Goal: Task Accomplishment & Management: Use online tool/utility

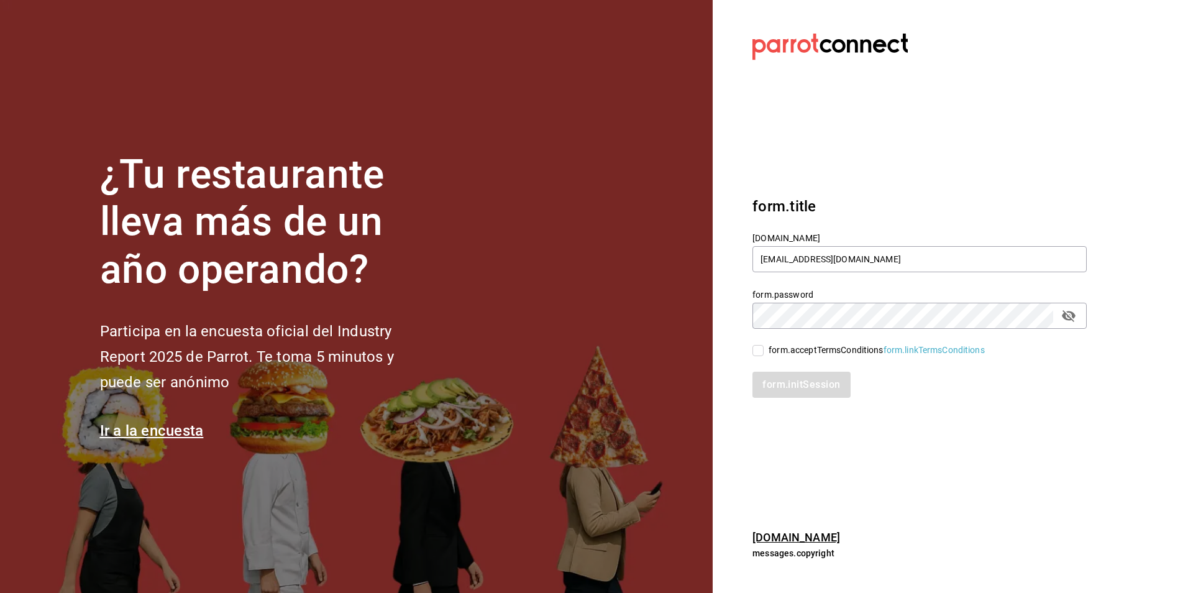
click at [760, 348] on input "form.acceptTermsConditions form.linkTermsConditions" at bounding box center [757, 350] width 11 height 11
checkbox input "true"
click at [774, 389] on button "form.initSession" at bounding box center [801, 384] width 99 height 26
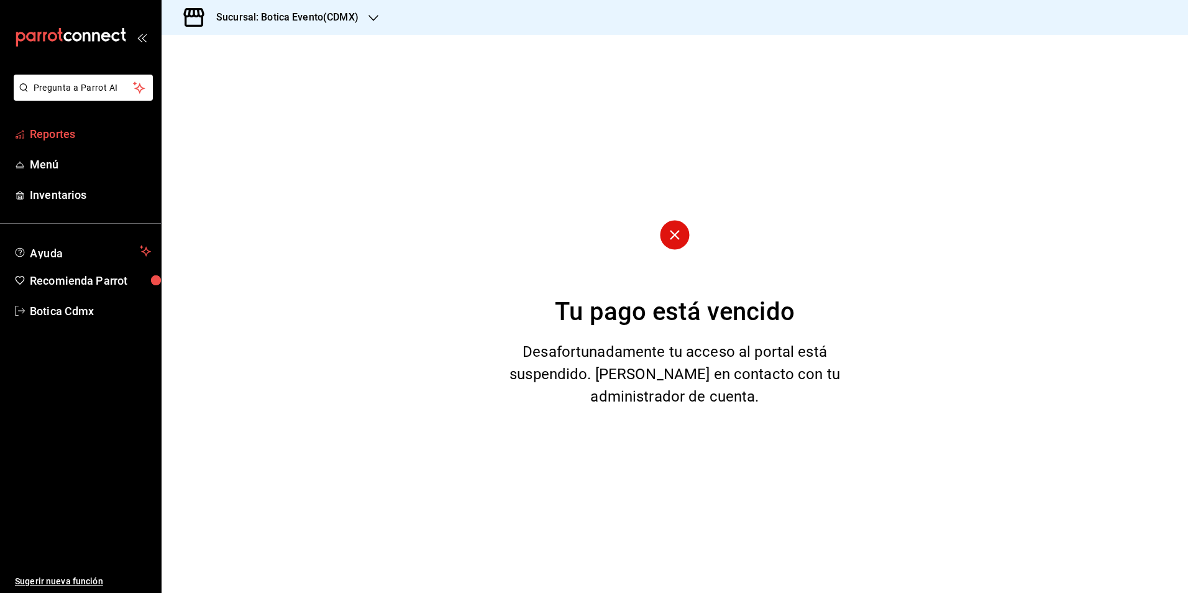
click at [68, 128] on span "Reportes" at bounding box center [90, 133] width 121 height 17
click at [374, 19] on icon "button" at bounding box center [373, 18] width 10 height 6
click at [247, 76] on div "Botica (CDMX)" at bounding box center [254, 81] width 166 height 13
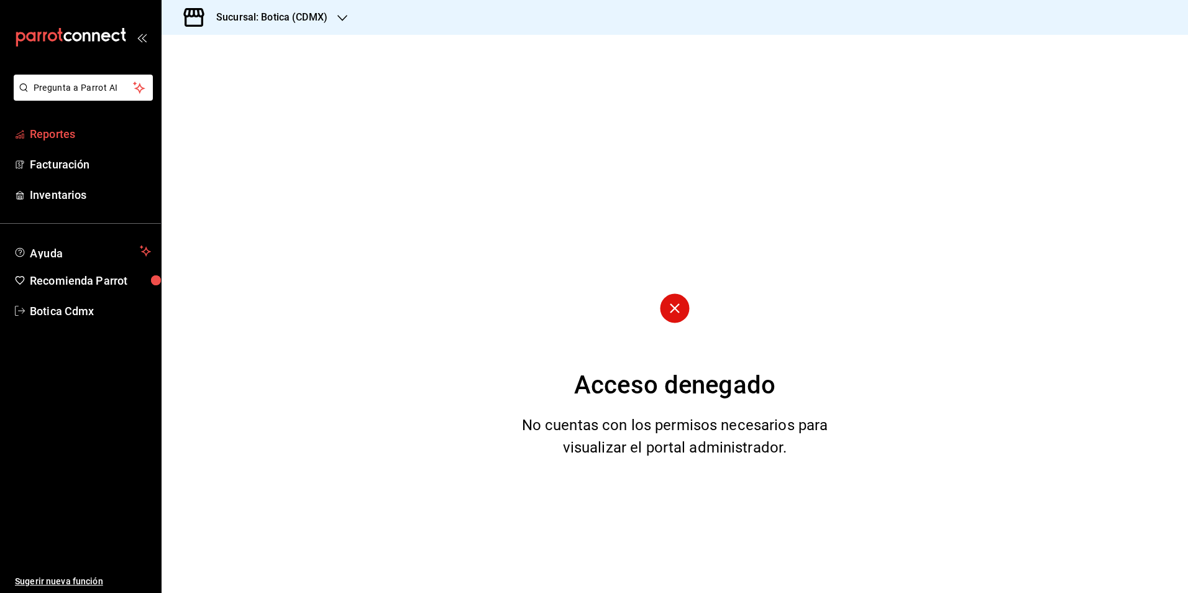
click at [79, 125] on link "Reportes" at bounding box center [80, 134] width 161 height 27
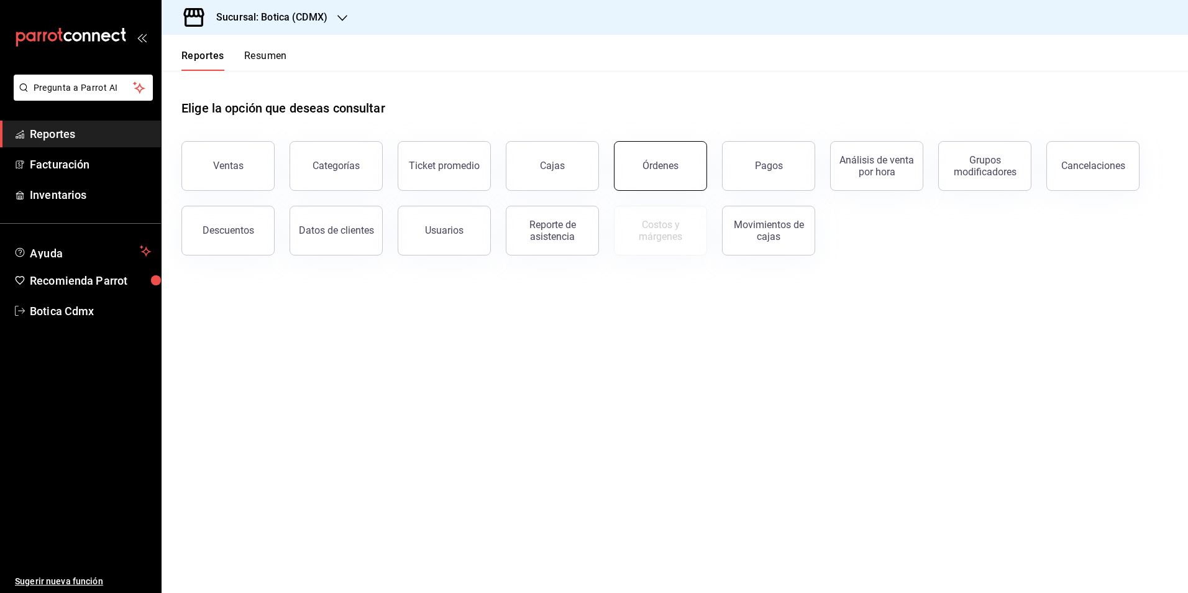
click at [668, 168] on div "Órdenes" at bounding box center [660, 166] width 36 height 12
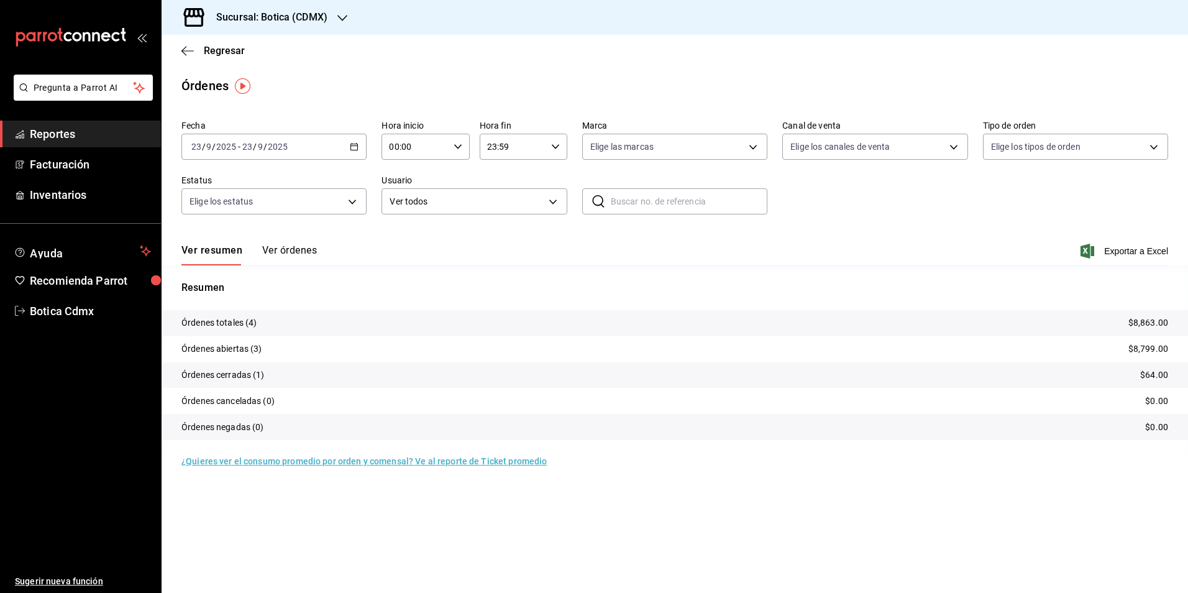
click at [462, 148] on div "00:00 Hora inicio" at bounding box center [425, 147] width 88 height 26
click at [414, 202] on button "01" at bounding box center [403, 208] width 39 height 25
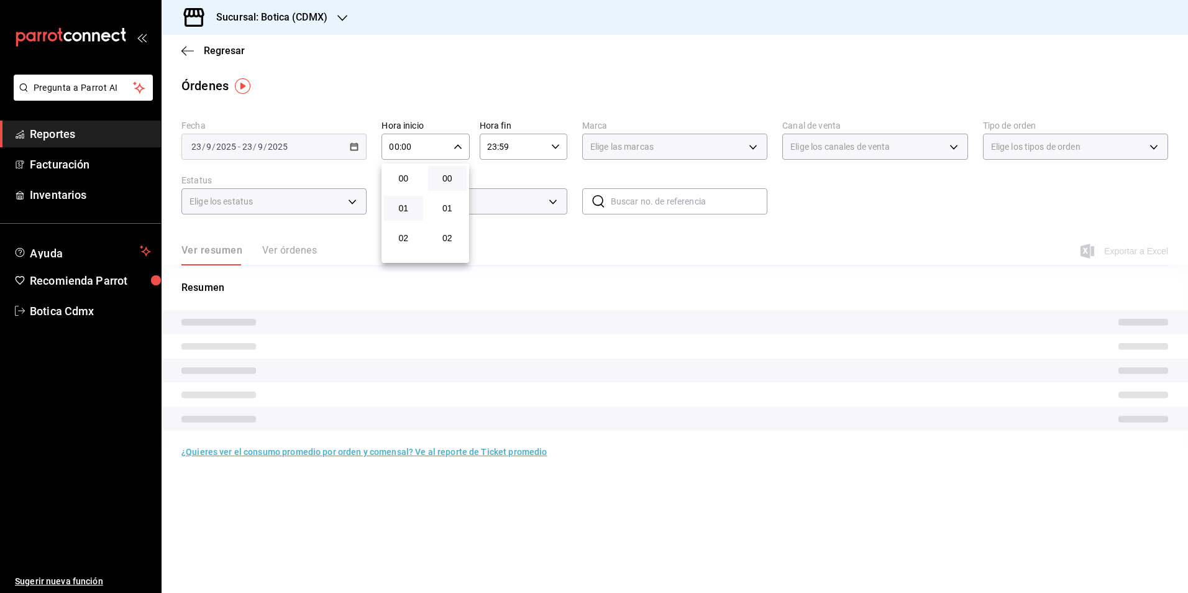
type input "01:00"
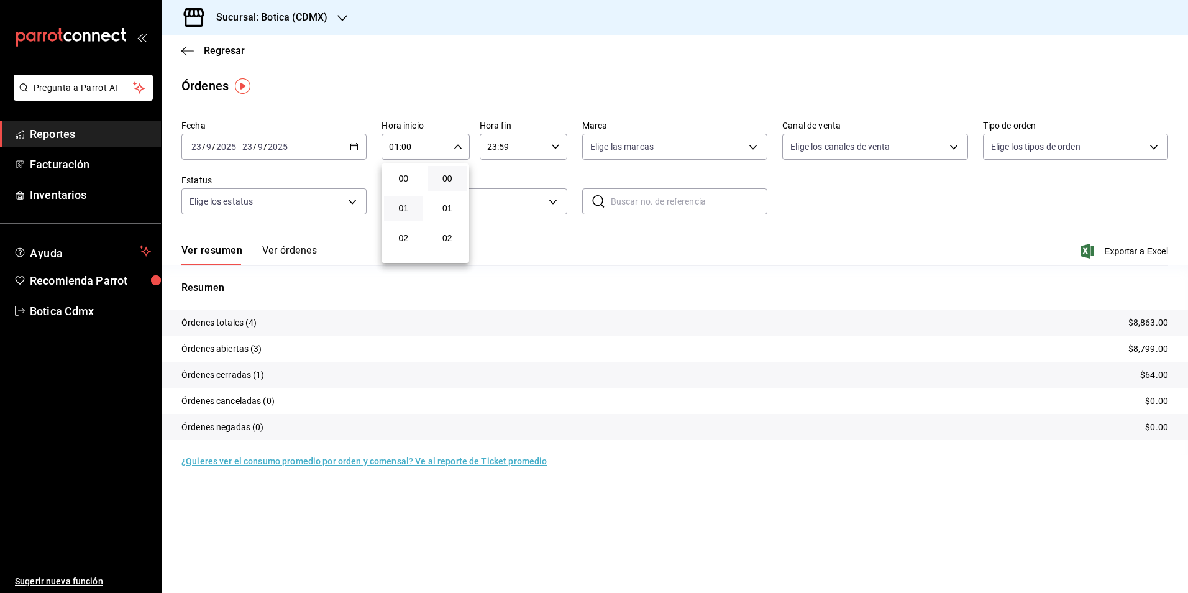
drag, startPoint x: 832, startPoint y: 241, endPoint x: 454, endPoint y: 87, distance: 408.4
click at [830, 241] on div at bounding box center [594, 296] width 1188 height 593
